Goal: Task Accomplishment & Management: Manage account settings

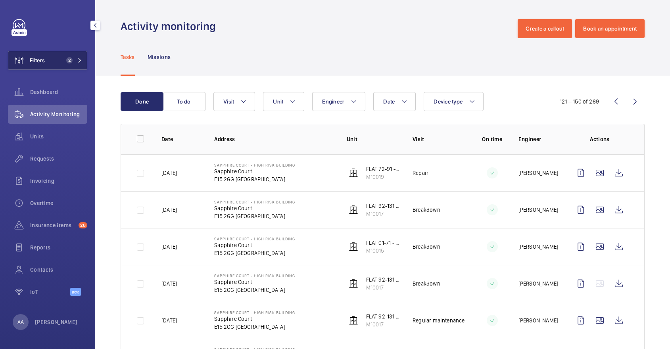
click at [41, 165] on div "Requests" at bounding box center [47, 158] width 79 height 19
click at [59, 54] on button "Filters 2" at bounding box center [47, 60] width 79 height 19
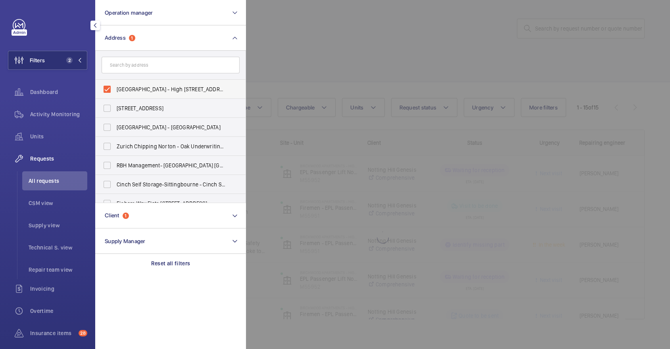
click at [154, 87] on span "[GEOGRAPHIC_DATA] - High [STREET_ADDRESS]" at bounding box center [171, 89] width 109 height 8
click at [115, 87] on input "[GEOGRAPHIC_DATA] - High [STREET_ADDRESS]" at bounding box center [107, 89] width 16 height 16
checkbox input "false"
click at [144, 64] on input "text" at bounding box center [170, 65] width 138 height 17
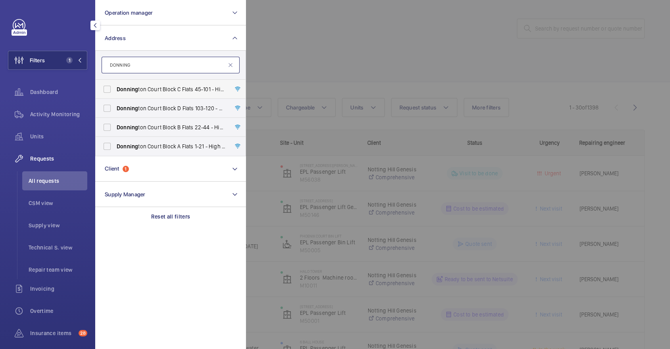
type input "DONNING"
click at [149, 88] on span "Donning ton Court Block C Flats [STREET_ADDRESS]" at bounding box center [171, 89] width 109 height 8
click at [115, 88] on input "Donning ton Court Block C Flats [STREET_ADDRESS]" at bounding box center [107, 89] width 16 height 16
checkbox input "true"
click at [169, 151] on label "Donning ton Court Block A Flats 1-21 - High Risk Building - Donning [STREET_ADD…" at bounding box center [165, 146] width 138 height 19
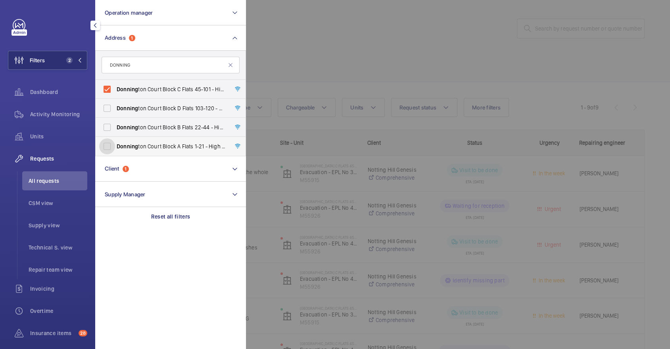
click at [115, 151] on input "Donning ton Court Block A Flats 1-21 - High Risk Building - Donning [STREET_ADD…" at bounding box center [107, 146] width 16 height 16
checkbox input "true"
click at [148, 81] on label "Donning ton Court Block C Flats [STREET_ADDRESS]" at bounding box center [165, 89] width 138 height 19
click at [115, 81] on input "Donning ton Court Block C Flats [STREET_ADDRESS]" at bounding box center [107, 89] width 16 height 16
checkbox input "false"
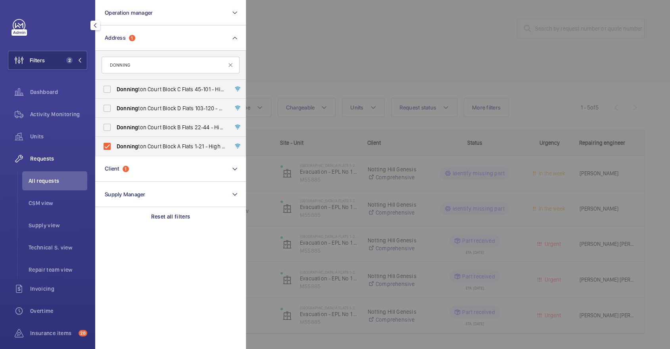
click at [289, 16] on div at bounding box center [581, 174] width 670 height 349
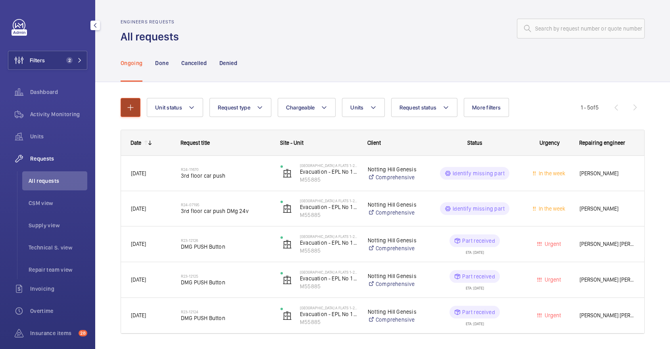
click at [135, 107] on button "button" at bounding box center [131, 107] width 20 height 19
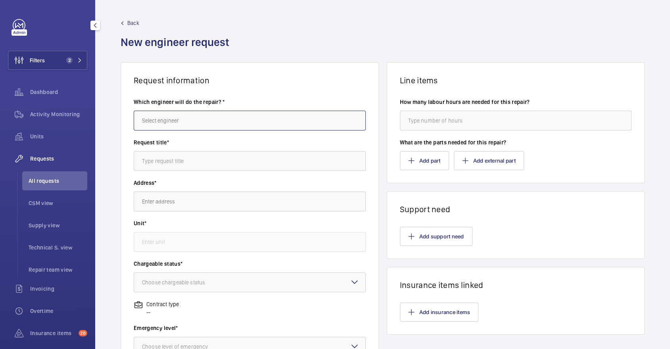
click at [240, 121] on input "text" at bounding box center [250, 121] width 232 height 20
click at [236, 138] on mat-option "[PERSON_NAME]" at bounding box center [249, 144] width 231 height 19
type input "[PERSON_NAME]"
click at [239, 162] on input "text" at bounding box center [250, 161] width 232 height 20
type input "Standby with insurance inspector"
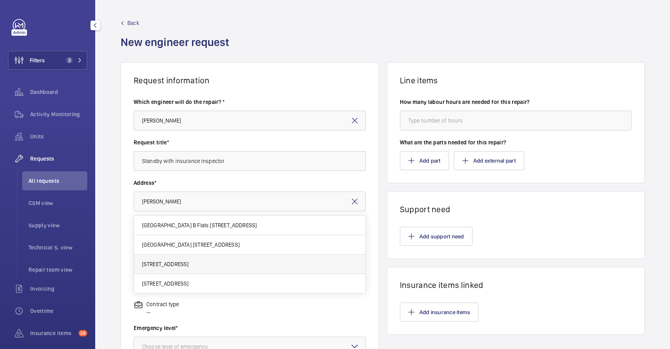
click at [237, 268] on mat-option "[STREET_ADDRESS]" at bounding box center [249, 264] width 231 height 19
type input "[STREET_ADDRESS]"
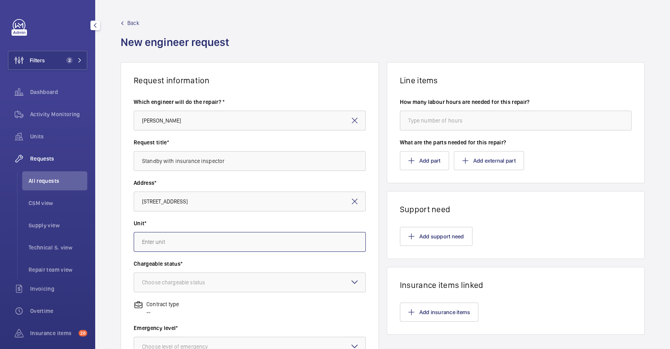
click at [194, 245] on input "text" at bounding box center [250, 242] width 232 height 20
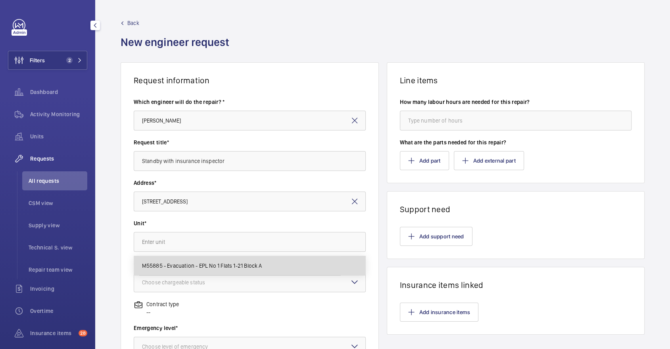
click at [202, 267] on span "M55885 - Evacuation - EPL No 1 Flats 1-21 Block A" at bounding box center [202, 266] width 120 height 8
type input "M55885 - Evacuation - EPL No 1 Flats 1-21 Block A"
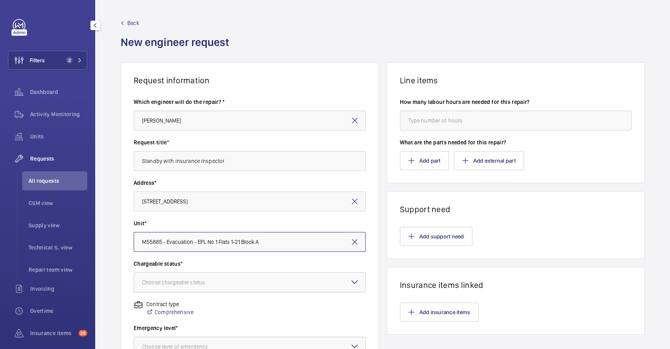
click at [210, 278] on div at bounding box center [249, 282] width 231 height 19
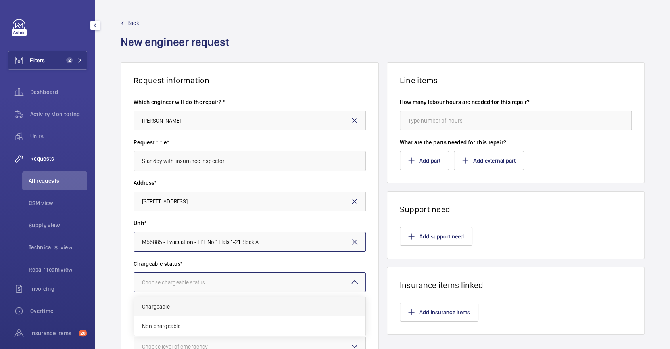
click at [200, 304] on span "Chargeable" at bounding box center [249, 306] width 215 height 8
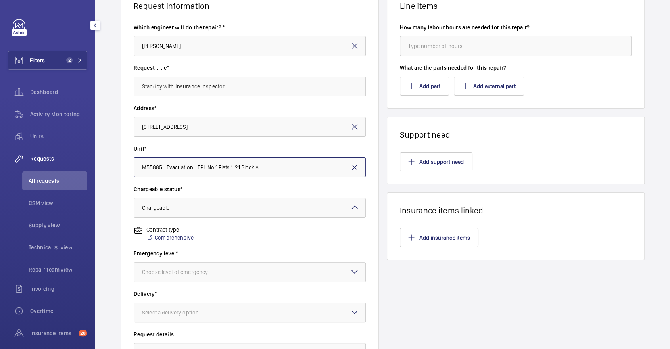
scroll to position [77, 0]
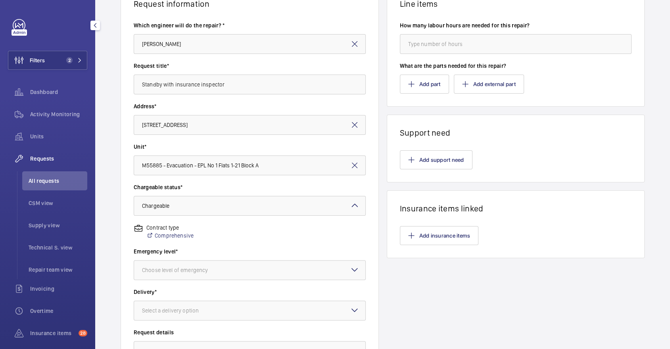
click at [191, 281] on div "Emergency level* Choose level of emergency" at bounding box center [250, 267] width 232 height 40
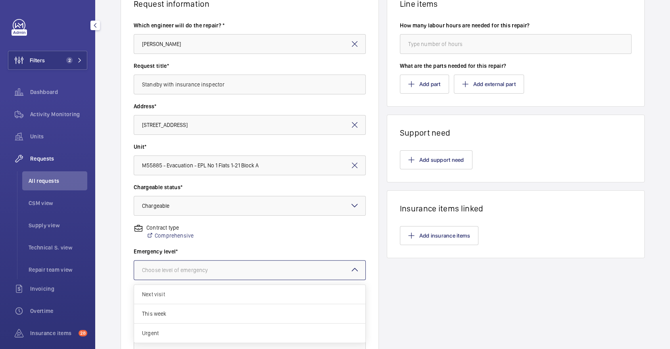
click at [188, 272] on div "Choose level of emergency" at bounding box center [185, 270] width 86 height 8
click at [191, 308] on div "This week" at bounding box center [249, 313] width 231 height 19
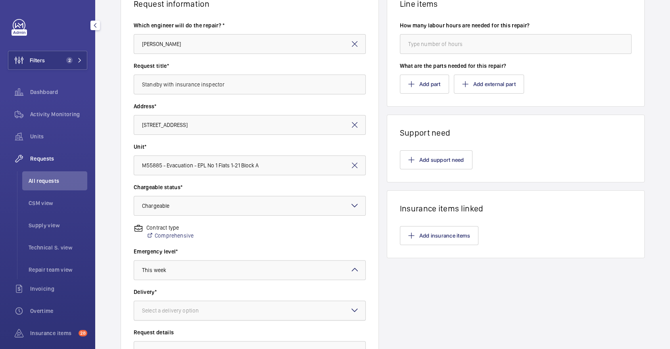
click at [188, 304] on div at bounding box center [249, 310] width 231 height 19
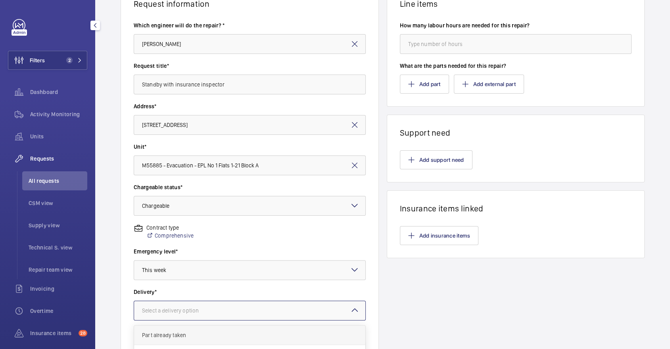
scroll to position [28, 0]
click at [171, 326] on span "On site" at bounding box center [249, 326] width 215 height 8
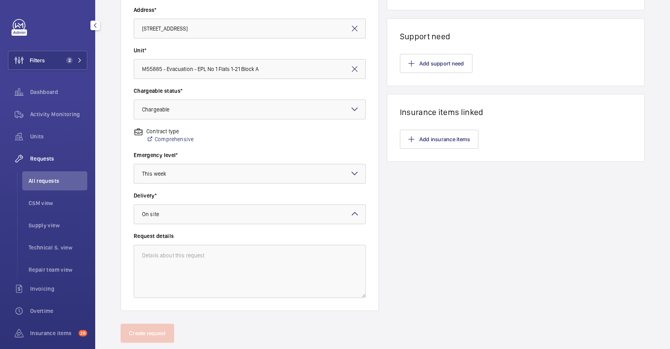
scroll to position [190, 0]
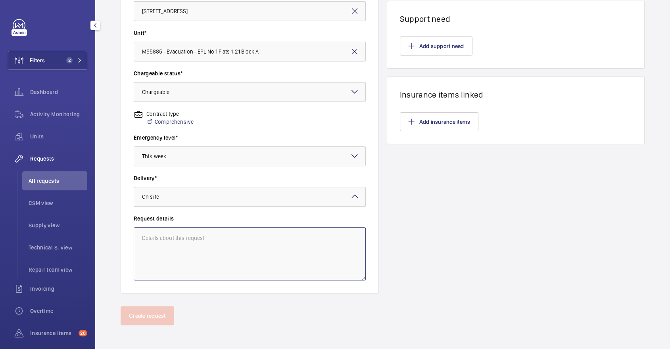
click at [187, 275] on textarea at bounding box center [250, 253] width 232 height 53
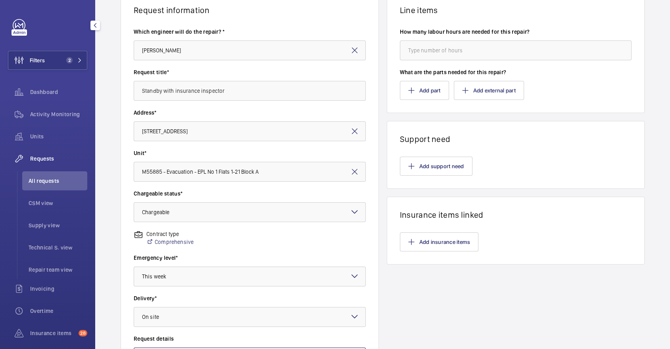
scroll to position [0, 0]
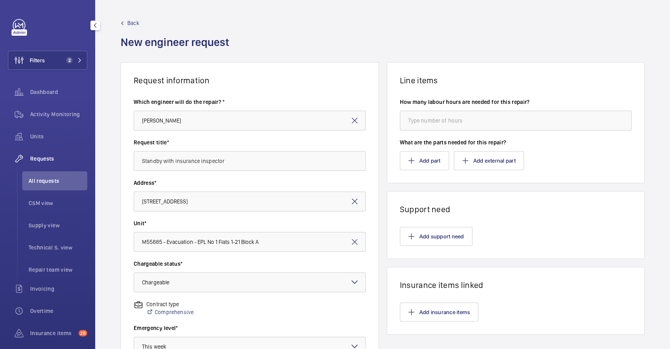
type textarea "request for standby"
click at [486, 111] on input "number" at bounding box center [516, 121] width 232 height 20
type input "4"
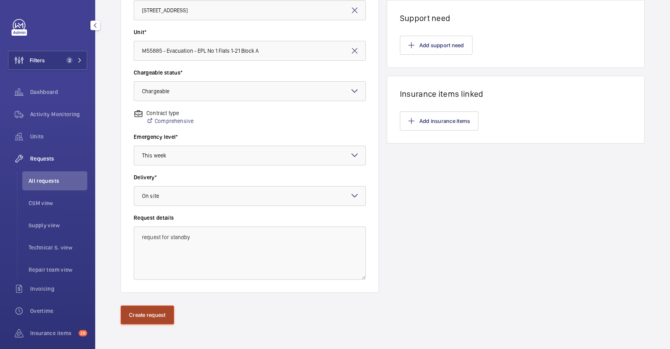
click at [156, 305] on button "Create request" at bounding box center [148, 314] width 54 height 19
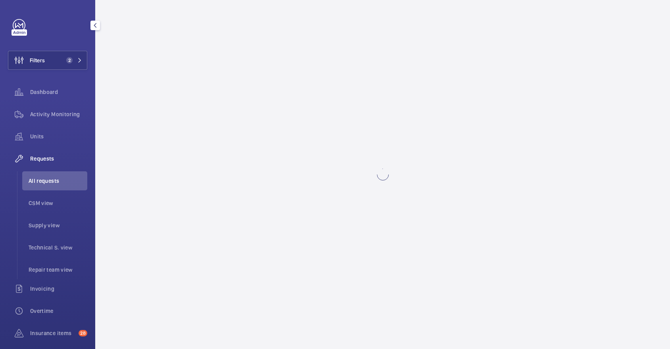
scroll to position [0, 0]
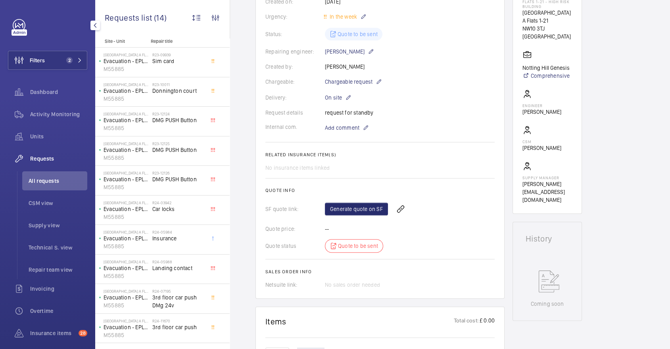
scroll to position [215, 0]
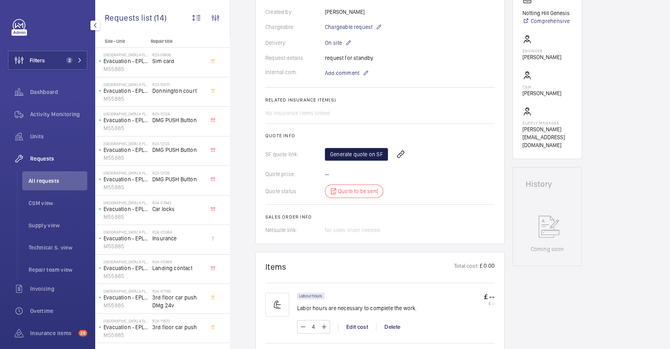
click at [361, 157] on link "Generate quote on SF" at bounding box center [356, 154] width 63 height 13
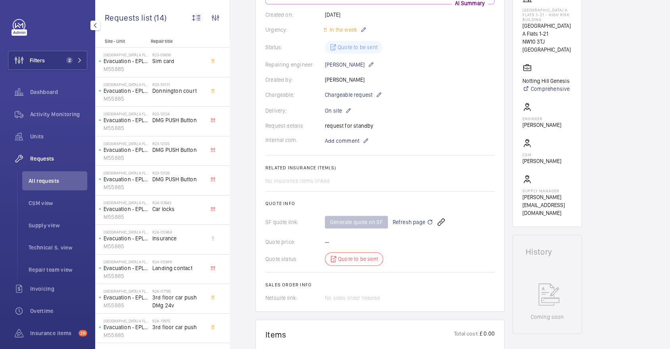
scroll to position [0, 0]
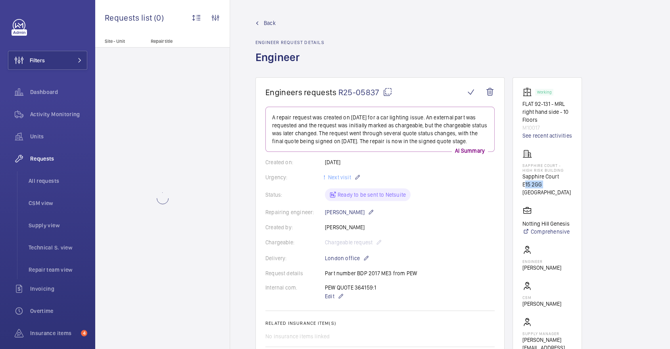
drag, startPoint x: 522, startPoint y: 184, endPoint x: 540, endPoint y: 186, distance: 18.4
click at [540, 186] on p "E15 2GG [GEOGRAPHIC_DATA]" at bounding box center [547, 188] width 50 height 16
copy p "E15 2GG"
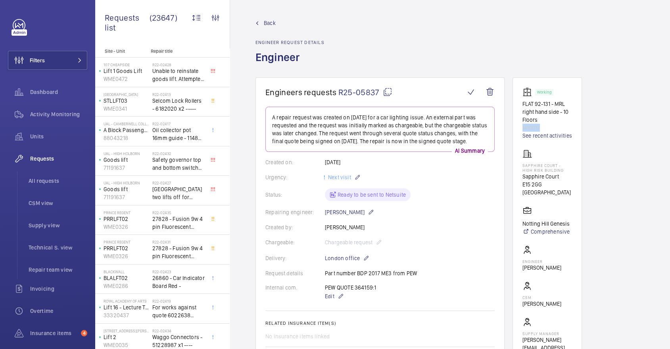
drag, startPoint x: 548, startPoint y: 127, endPoint x: 521, endPoint y: 127, distance: 27.4
click at [521, 127] on wm-front-card "Working FLAT 92-131 - MRL right hand side - 10 Floors M10017 See recent activit…" at bounding box center [546, 223] width 69 height 292
copy p "M10017"
click at [56, 179] on span "All requests" at bounding box center [58, 181] width 59 height 8
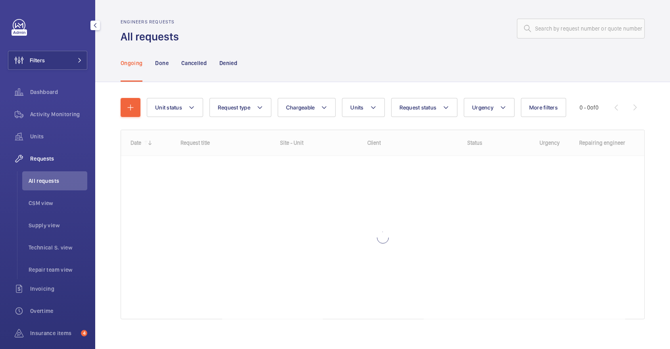
click at [50, 157] on span "Requests" at bounding box center [58, 159] width 57 height 8
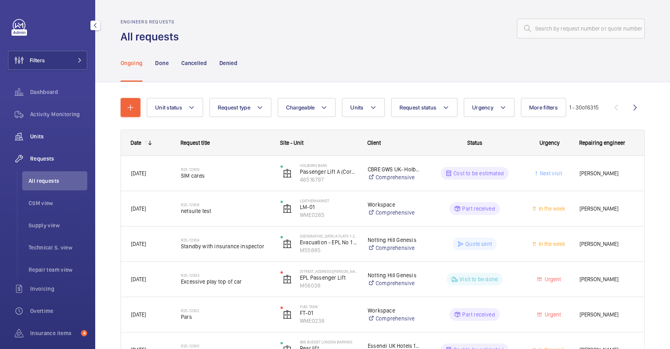
click at [57, 140] on span "Units" at bounding box center [58, 136] width 57 height 8
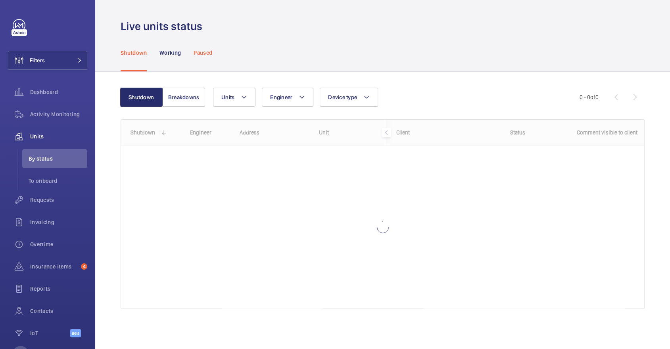
click at [203, 52] on p "Paused" at bounding box center [202, 53] width 19 height 8
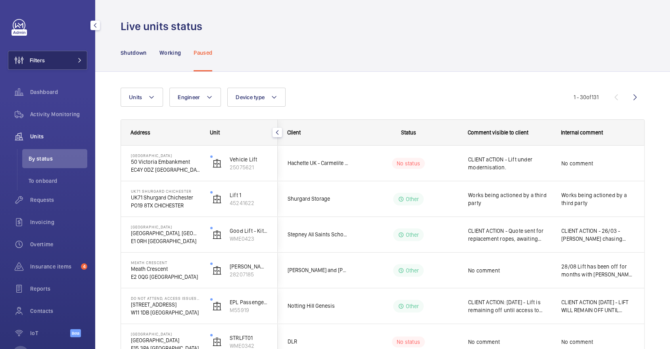
click at [62, 52] on button "Filters" at bounding box center [47, 60] width 79 height 19
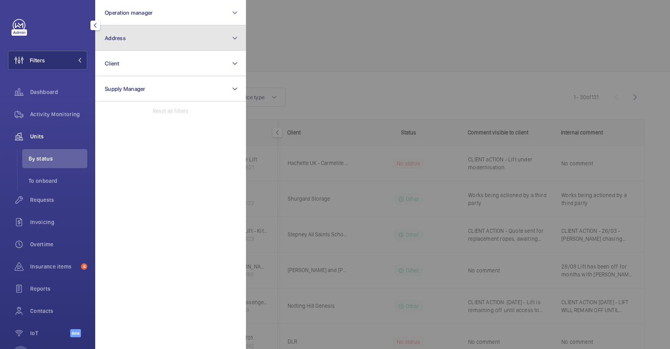
click at [162, 46] on button "Address" at bounding box center [170, 37] width 151 height 25
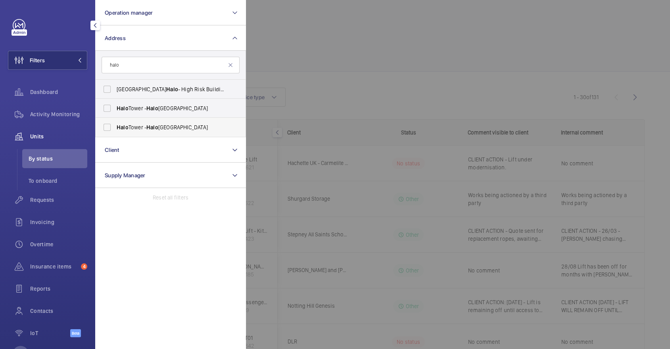
type input "halo"
click at [160, 126] on span "Halo Tower - Halo Tower, LONDON E15 2NE" at bounding box center [171, 127] width 109 height 8
click at [115, 126] on input "Halo Tower - Halo Tower, LONDON E15 2NE" at bounding box center [107, 127] width 16 height 16
checkbox input "true"
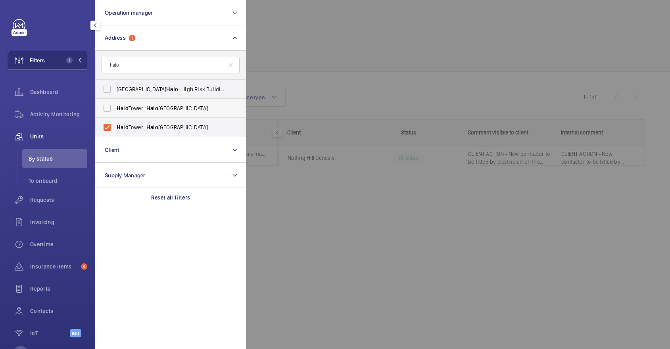
click at [142, 103] on label "Halo Tower - Halo Tower, LONDON E15 2FW" at bounding box center [165, 108] width 138 height 19
click at [115, 103] on input "Halo Tower - Halo Tower, LONDON E15 2FW" at bounding box center [107, 108] width 16 height 16
checkbox input "true"
click at [373, 69] on div at bounding box center [581, 174] width 670 height 349
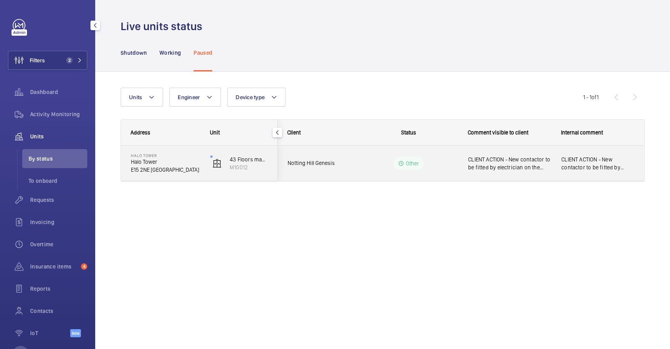
click at [499, 178] on div "CLIENT ACTION - New contactor to be fitted by electrician on the 13th. WM ACTIO…" at bounding box center [504, 163] width 92 height 34
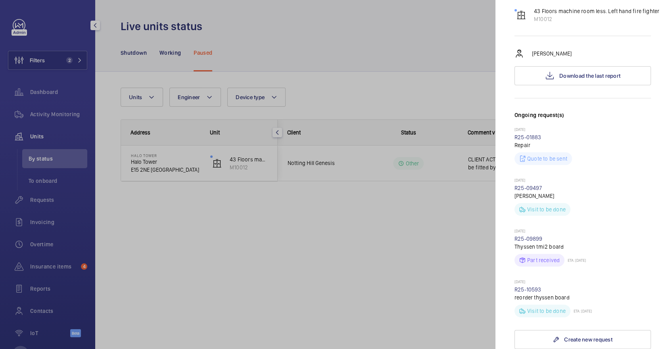
scroll to position [384, 0]
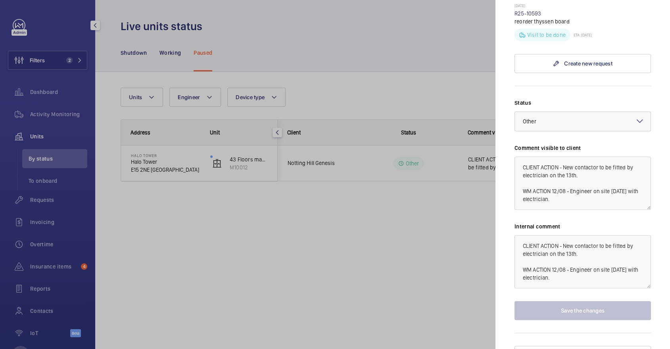
click at [441, 219] on div at bounding box center [335, 174] width 670 height 349
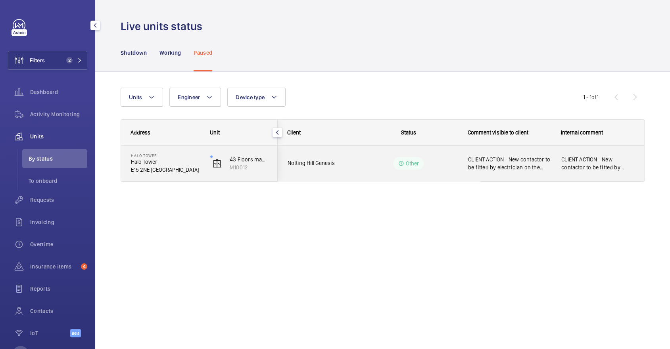
click at [536, 170] on span "CLIENT ACTION - New contactor to be fitted by electrician on the 13th. WM ACTIO…" at bounding box center [509, 163] width 83 height 16
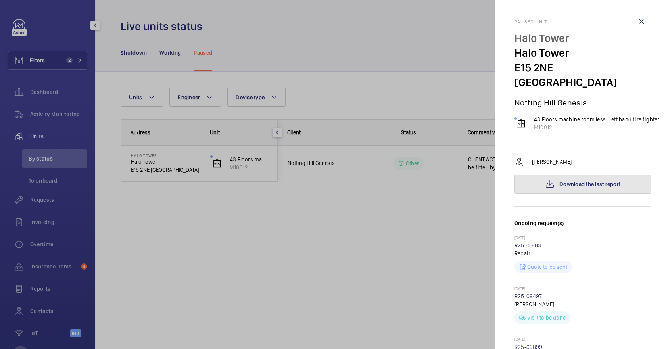
click at [568, 181] on span "Download the last report" at bounding box center [589, 184] width 61 height 6
click at [59, 52] on div at bounding box center [335, 174] width 670 height 349
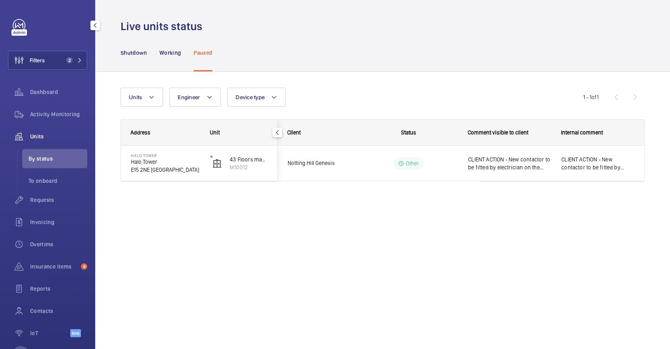
click at [75, 57] on span "2" at bounding box center [72, 60] width 19 height 6
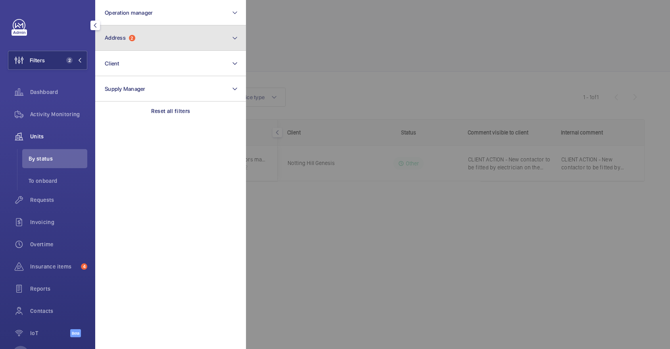
click at [156, 44] on button "Address 2" at bounding box center [170, 37] width 151 height 25
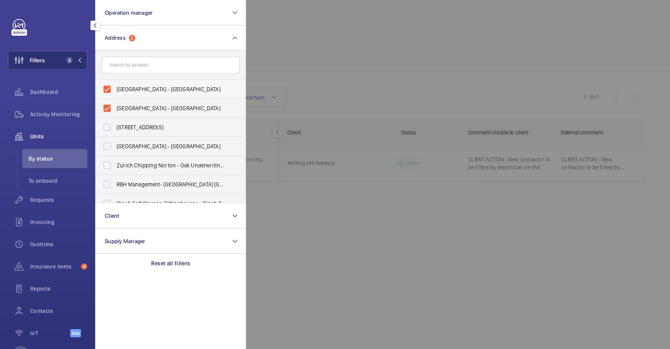
click at [165, 83] on label "Halo Tower - Halo Tower, LONDON E15 2FW" at bounding box center [165, 89] width 138 height 19
click at [115, 83] on input "Halo Tower - Halo Tower, LONDON E15 2FW" at bounding box center [107, 89] width 16 height 16
checkbox input "false"
click at [165, 109] on span "Halo Tower - Halo Tower, LONDON E15 2NE" at bounding box center [171, 108] width 109 height 8
click at [115, 109] on input "Halo Tower - Halo Tower, LONDON E15 2NE" at bounding box center [107, 108] width 16 height 16
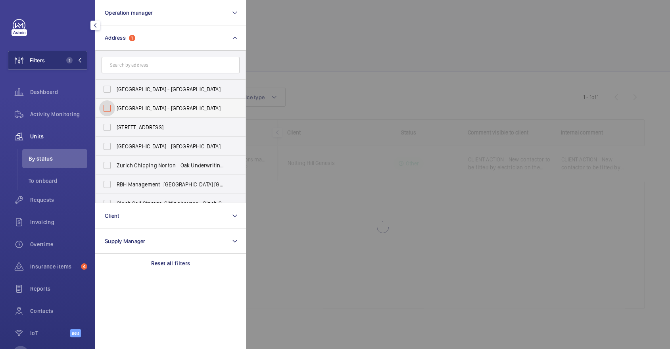
checkbox input "false"
click at [141, 60] on input "text" at bounding box center [170, 65] width 138 height 17
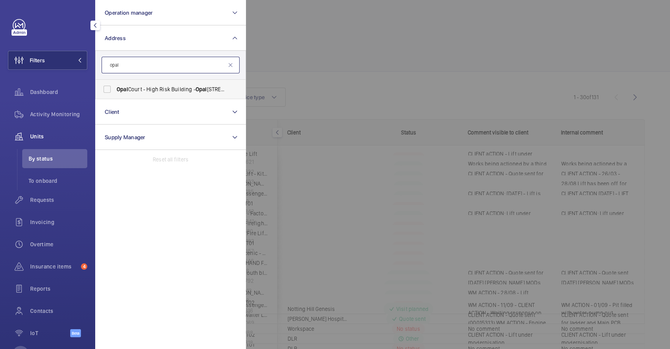
type input "opal"
click at [148, 84] on label "Opal Court - High Risk Building - Opal Court, LONDON E15 2FZ" at bounding box center [165, 89] width 138 height 19
click at [115, 84] on input "Opal Court - High Risk Building - Opal Court, LONDON E15 2FZ" at bounding box center [107, 89] width 16 height 16
checkbox input "true"
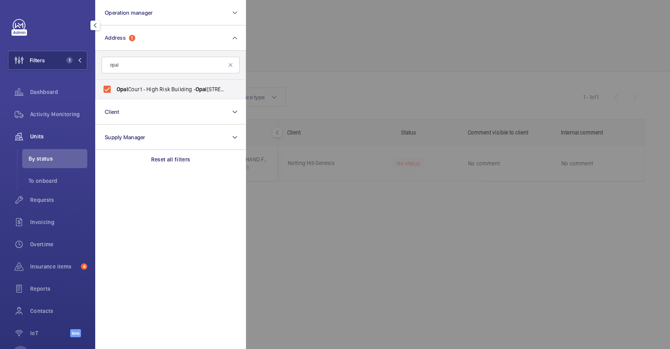
click at [320, 77] on div at bounding box center [581, 174] width 670 height 349
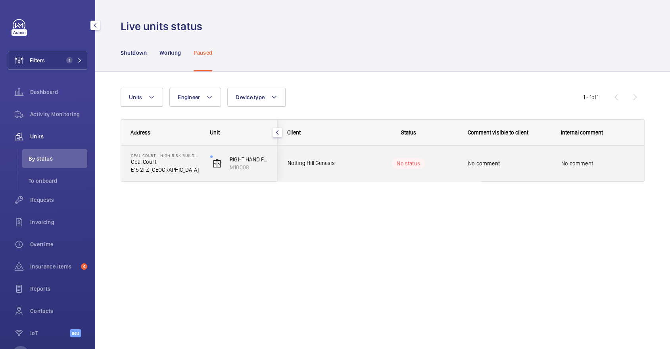
click at [361, 161] on wm-front-pills-cell "No status" at bounding box center [408, 163] width 99 height 11
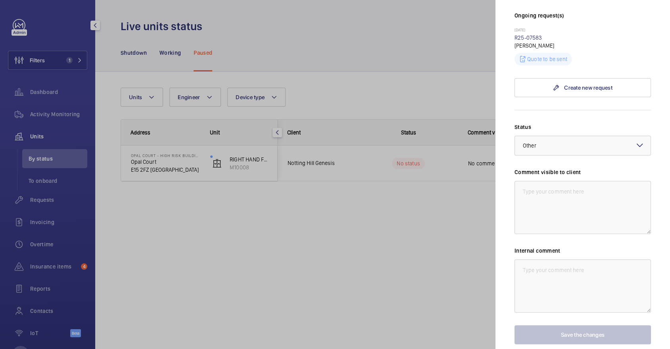
scroll to position [247, 0]
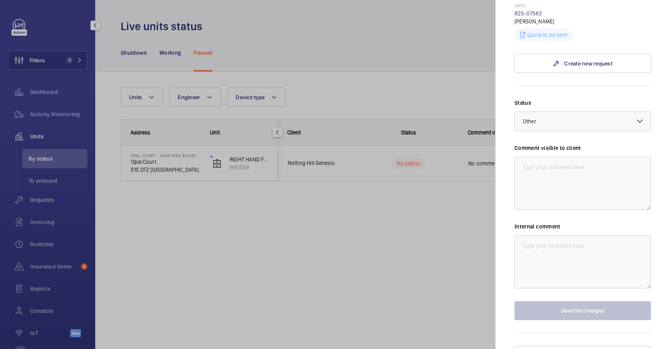
click at [410, 89] on div at bounding box center [335, 174] width 670 height 349
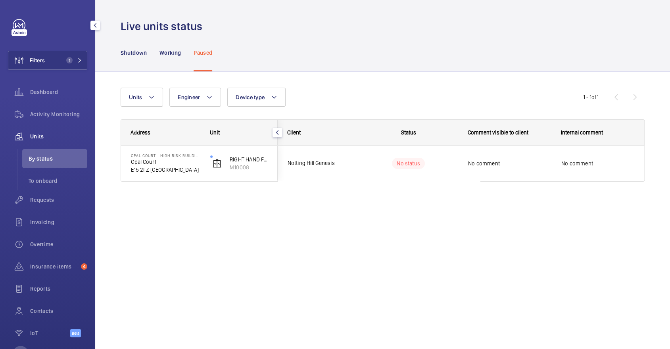
scroll to position [0, 0]
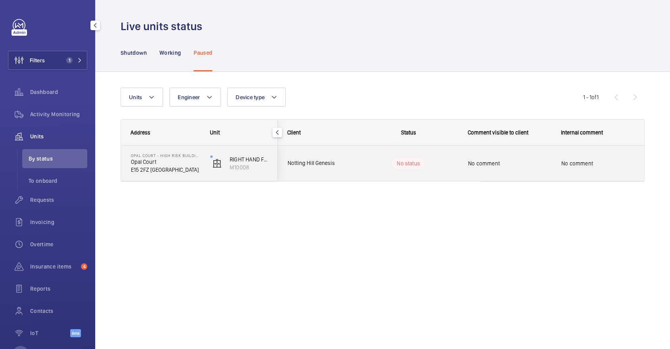
click at [314, 169] on div "Notting Hill Genesis" at bounding box center [313, 163] width 71 height 25
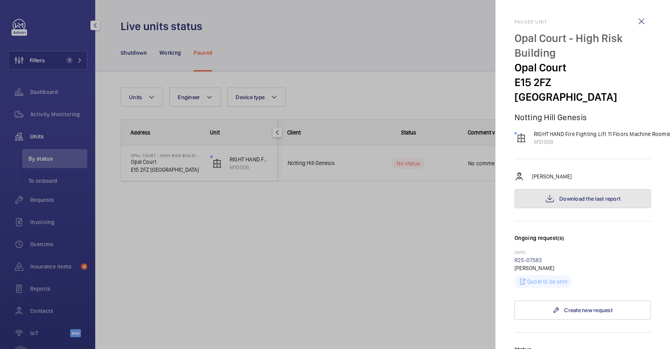
click at [574, 195] on span "Download the last report" at bounding box center [589, 198] width 61 height 6
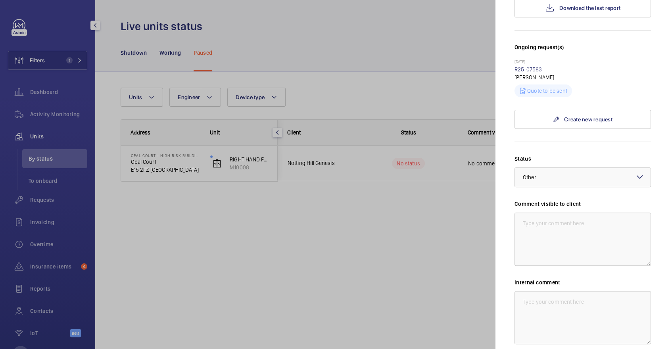
scroll to position [247, 0]
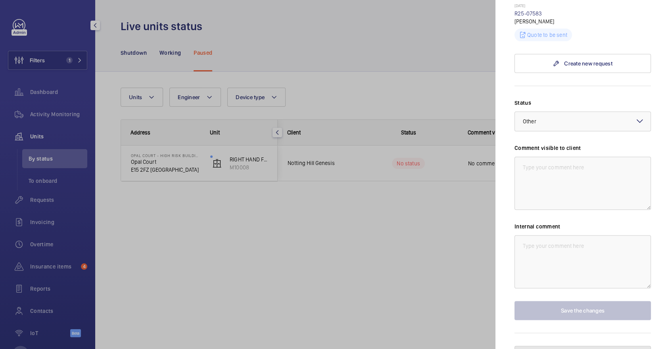
click at [611, 346] on button "Unpause the unit" at bounding box center [582, 355] width 136 height 19
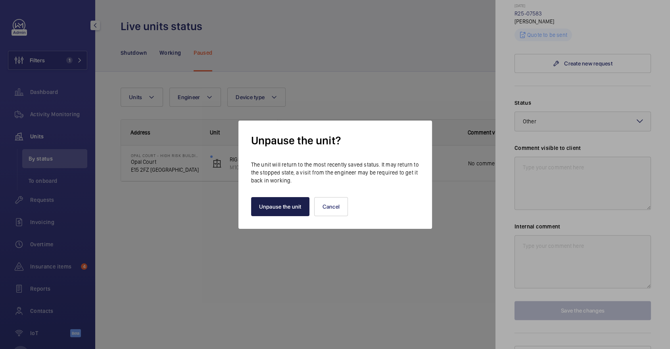
click at [280, 213] on button "Unpause the unit" at bounding box center [280, 206] width 58 height 19
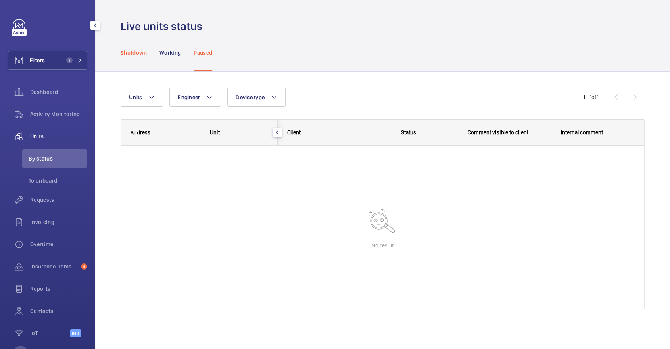
click at [136, 57] on div "Shutdown" at bounding box center [134, 53] width 26 height 38
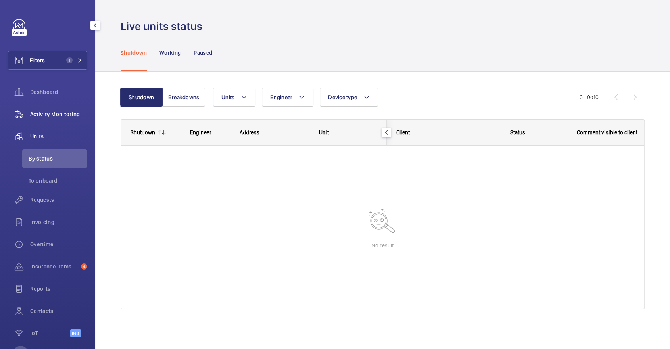
click at [59, 117] on span "Activity Monitoring" at bounding box center [58, 114] width 57 height 8
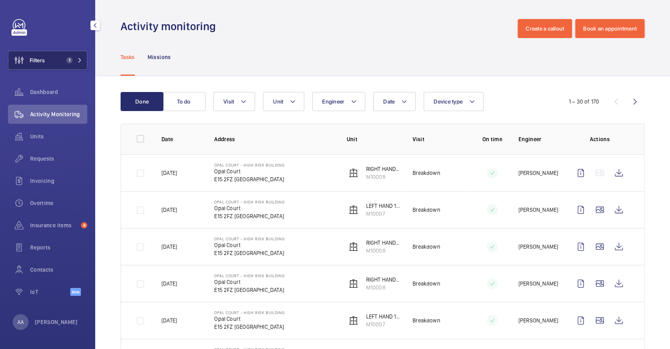
click at [47, 61] on button "Filters 1" at bounding box center [47, 60] width 79 height 19
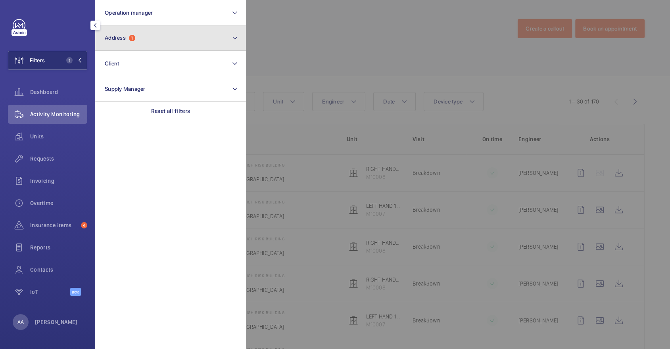
click at [190, 42] on button "Address 1" at bounding box center [170, 37] width 151 height 25
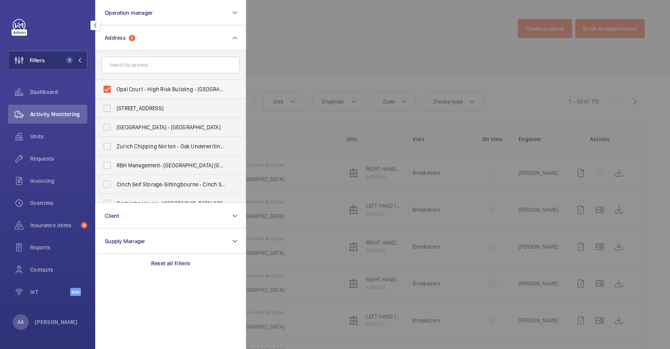
click at [188, 90] on span "Opal Court - High Risk Building - Opal Court, LONDON E15 2FZ" at bounding box center [171, 89] width 109 height 8
click at [115, 90] on input "Opal Court - High Risk Building - Opal Court, LONDON E15 2FZ" at bounding box center [107, 89] width 16 height 16
checkbox input "false"
click at [155, 60] on input "text" at bounding box center [170, 65] width 138 height 17
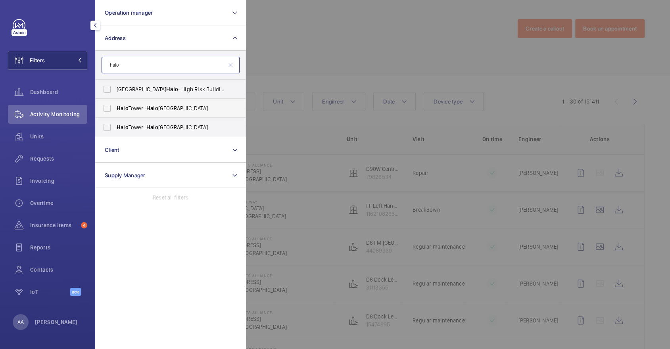
type input "halo"
click at [163, 108] on span "Halo Tower - Halo Tower, LONDON E15 2FW" at bounding box center [171, 108] width 109 height 8
click at [115, 108] on input "Halo Tower - Halo Tower, LONDON E15 2FW" at bounding box center [107, 108] width 16 height 16
checkbox input "true"
click at [180, 130] on span "Halo Tower - Halo Tower, LONDON E15 2NE" at bounding box center [171, 127] width 109 height 8
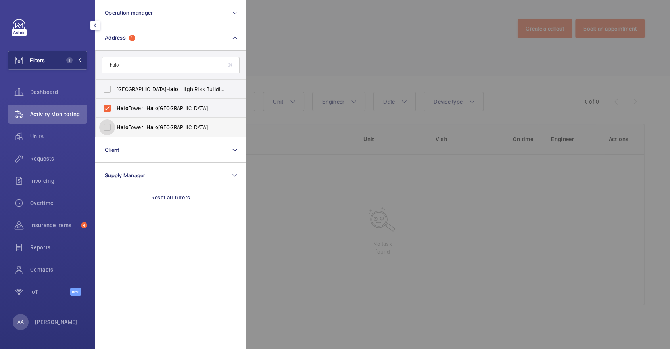
click at [115, 130] on input "Halo Tower - Halo Tower, LONDON E15 2NE" at bounding box center [107, 127] width 16 height 16
checkbox input "true"
click at [62, 130] on div "Units" at bounding box center [47, 136] width 79 height 19
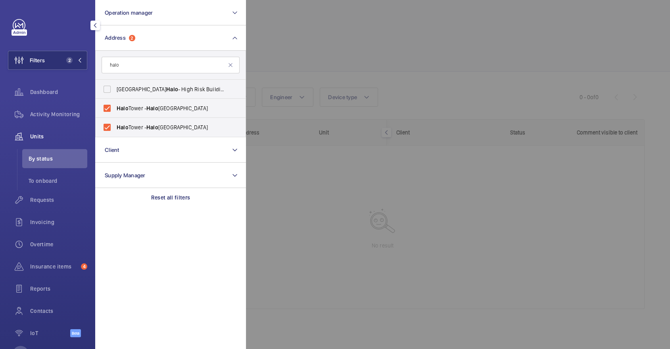
click at [445, 94] on div at bounding box center [581, 174] width 670 height 349
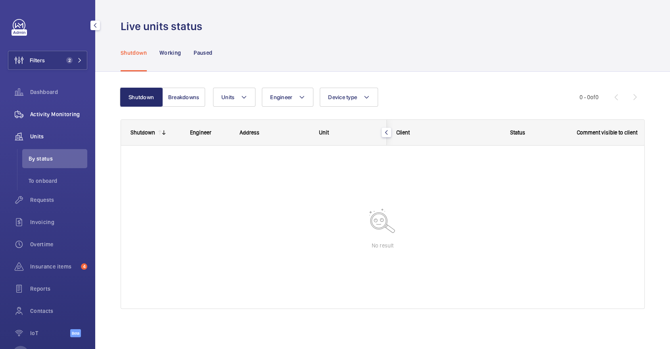
click at [63, 105] on div "Activity Monitoring" at bounding box center [47, 114] width 79 height 19
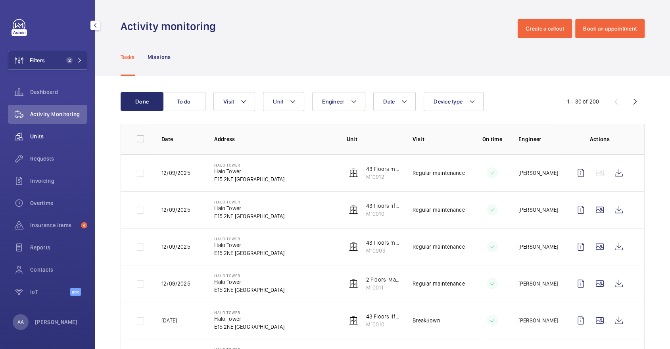
click at [43, 130] on div "Units" at bounding box center [47, 136] width 79 height 19
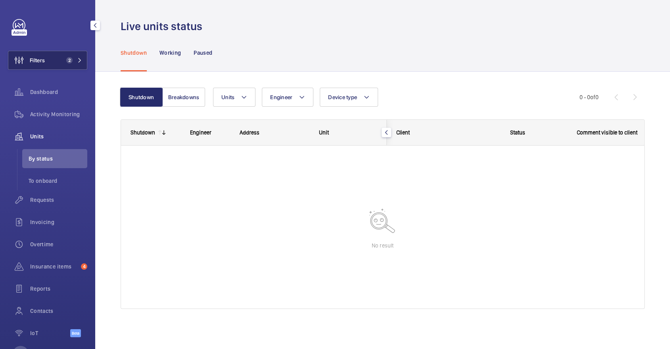
click at [53, 61] on button "Filters 2" at bounding box center [47, 60] width 79 height 19
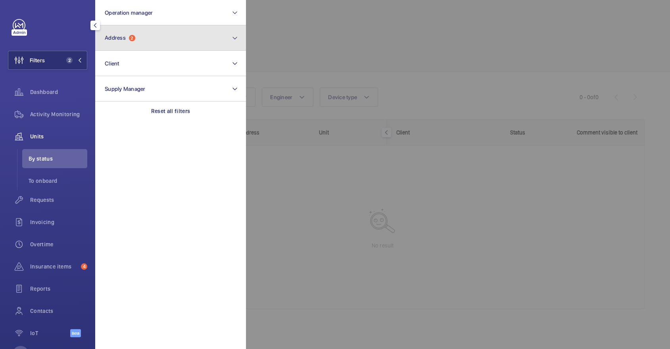
click at [119, 44] on button "Address 2" at bounding box center [170, 37] width 151 height 25
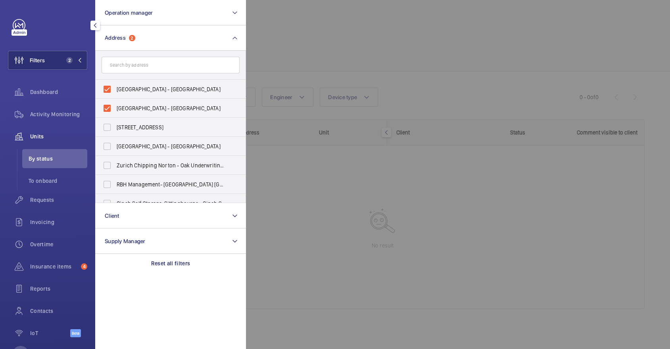
click at [299, 52] on div at bounding box center [581, 174] width 670 height 349
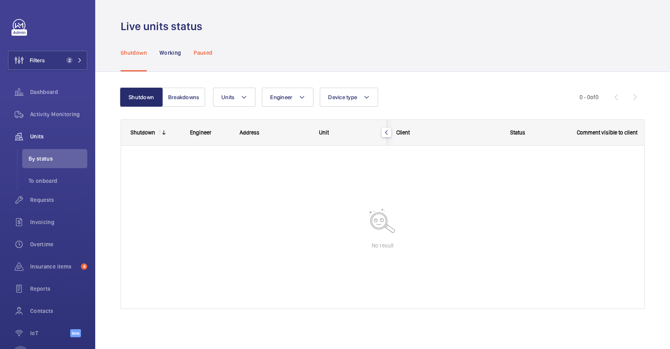
click at [212, 54] on p "Paused" at bounding box center [202, 53] width 19 height 8
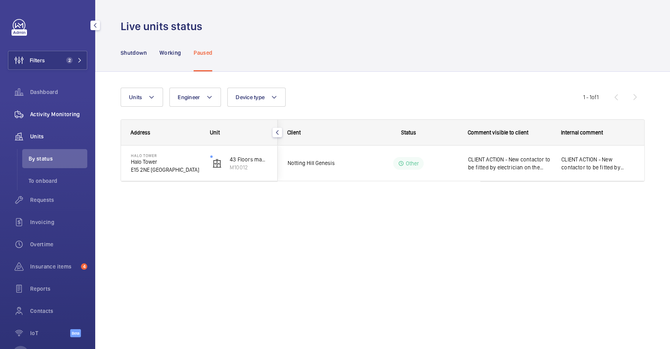
click at [50, 120] on div "Activity Monitoring" at bounding box center [47, 114] width 79 height 19
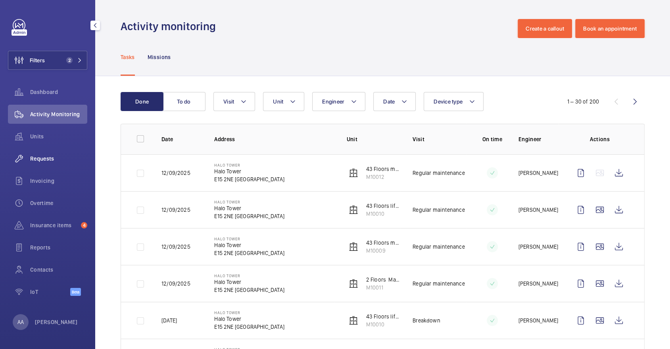
click at [59, 156] on span "Requests" at bounding box center [58, 159] width 57 height 8
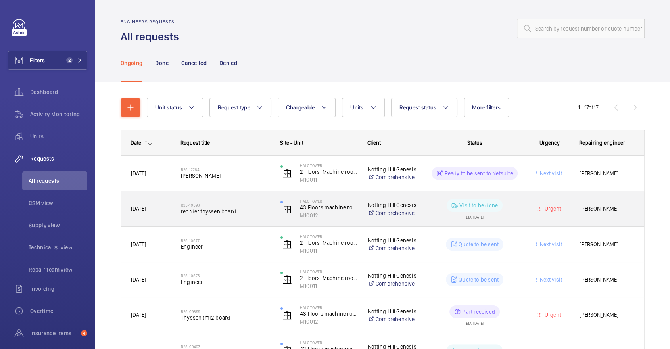
click at [214, 200] on div "R25-10593 reorder thyssen board" at bounding box center [225, 208] width 89 height 23
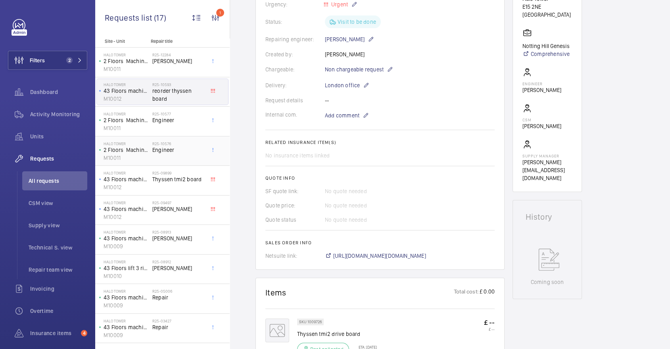
scroll to position [153, 0]
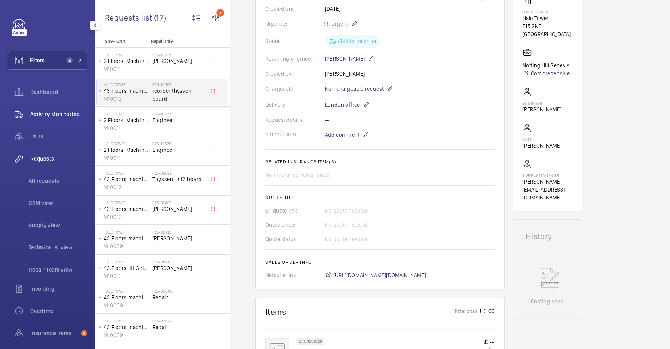
click at [63, 115] on span "Activity Monitoring" at bounding box center [58, 114] width 57 height 8
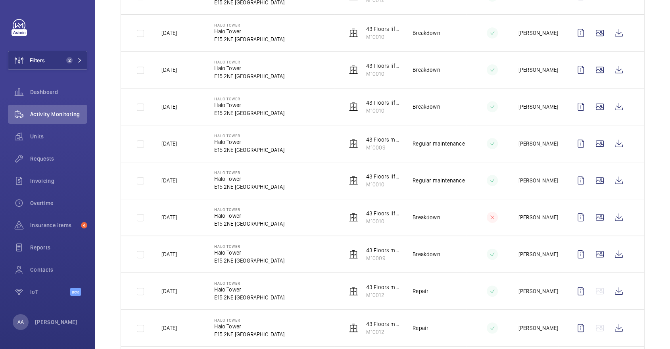
scroll to position [371, 0]
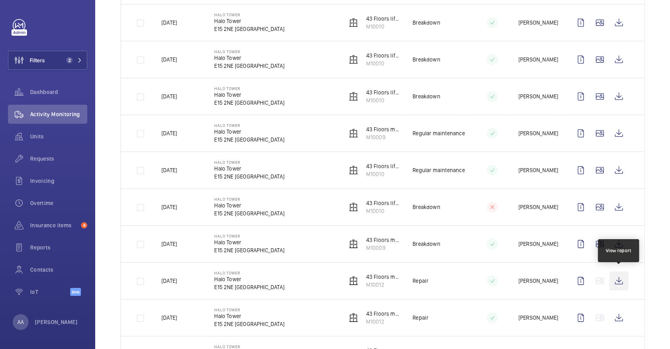
click at [624, 275] on wm-front-icon-button at bounding box center [618, 280] width 19 height 19
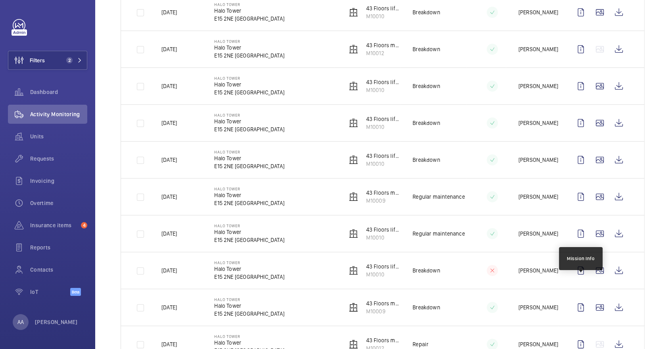
scroll to position [356, 0]
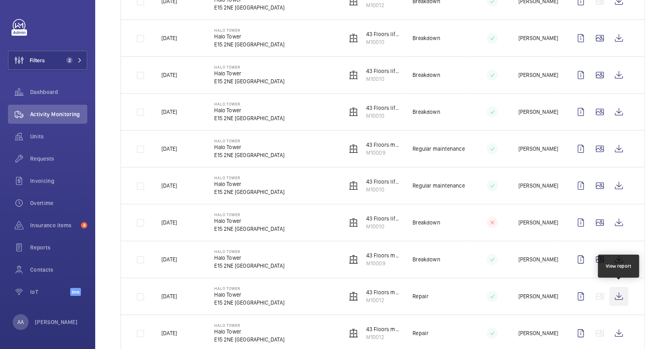
click at [620, 292] on wm-front-icon-button at bounding box center [618, 296] width 19 height 19
